Goal: Information Seeking & Learning: Compare options

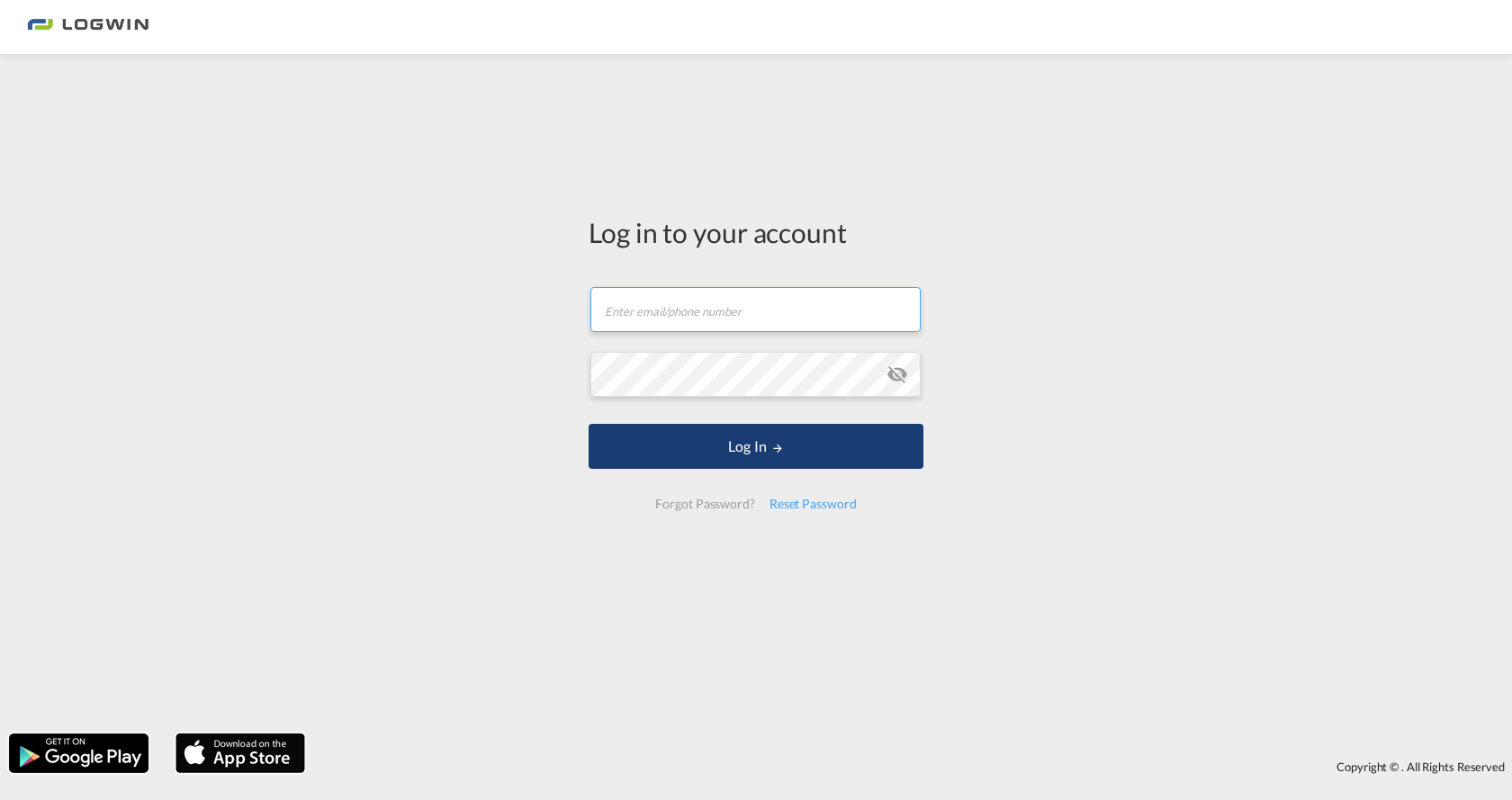
type input "[PERSON_NAME][EMAIL_ADDRESS][PERSON_NAME][DOMAIN_NAME]"
click at [713, 444] on button "Log In" at bounding box center [756, 446] width 335 height 45
